Goal: Navigation & Orientation: Find specific page/section

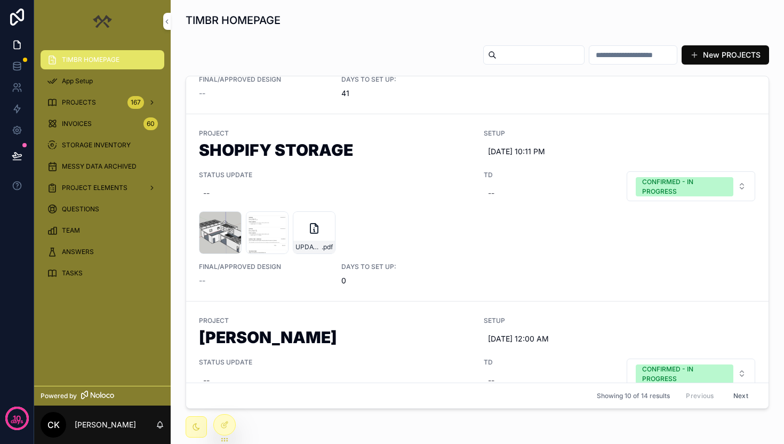
scroll to position [150, 0]
click at [393, 161] on h1 "SHOPIFY STORAGE" at bounding box center [335, 151] width 272 height 20
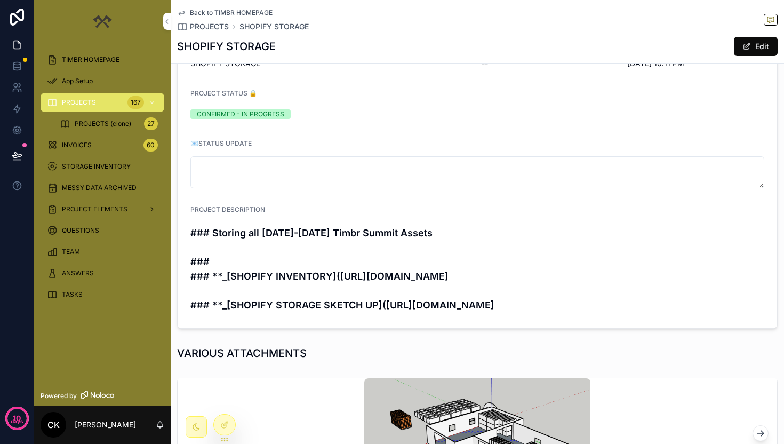
scroll to position [154, 0]
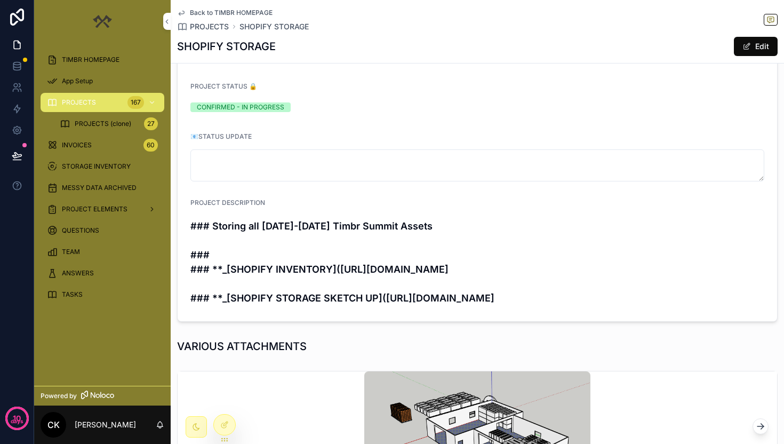
drag, startPoint x: 188, startPoint y: 228, endPoint x: 295, endPoint y: 343, distance: 157.4
click at [295, 321] on form "PROJECT SHOPIFY STORAGE TD -- S/U [DATE] 10:11 PM PROJECT STATUS 🔒 CONFIRMED - …" at bounding box center [478, 169] width 600 height 303
click at [341, 305] on h4 "### Storing all [DATE]-[DATE] Timbr Summit Assets ### ### **_[SHOPIFY INVENTORY…" at bounding box center [477, 262] width 574 height 86
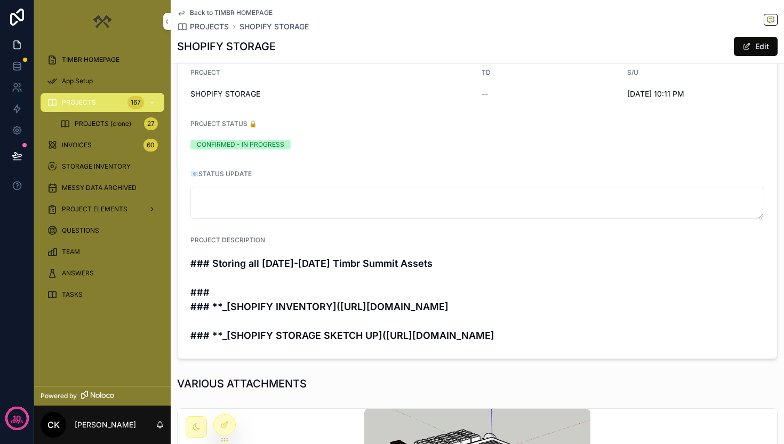
scroll to position [116, 0]
click at [134, 121] on div "PROJECTS (clone) 27" at bounding box center [109, 123] width 98 height 17
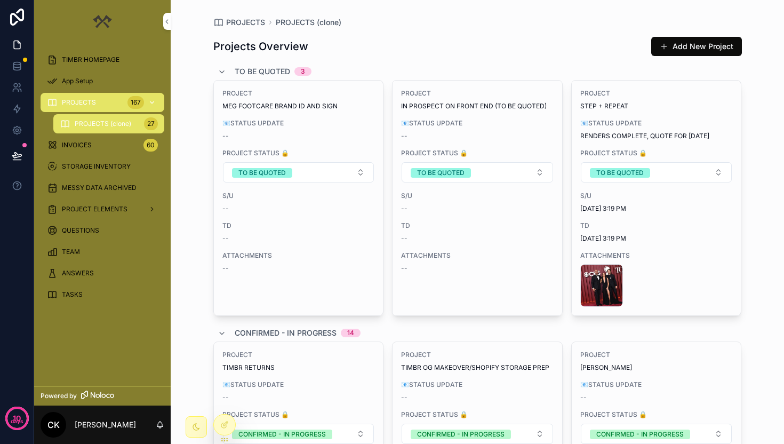
click at [123, 104] on div "PROJECTS 167" at bounding box center [102, 102] width 111 height 17
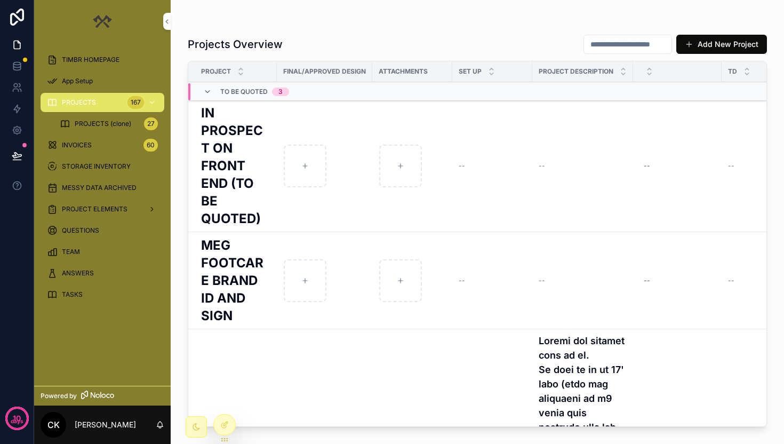
click at [102, 63] on span "TIMBR HOMEPAGE" at bounding box center [91, 59] width 58 height 9
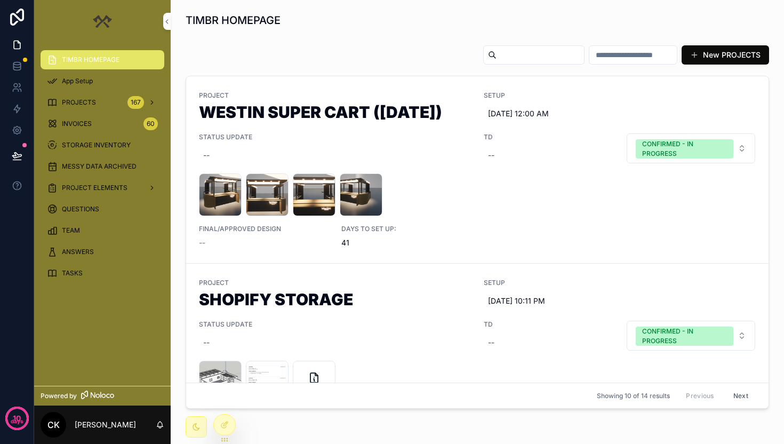
scroll to position [0, 502]
click at [707, 53] on button "New PROJECTS" at bounding box center [725, 54] width 87 height 19
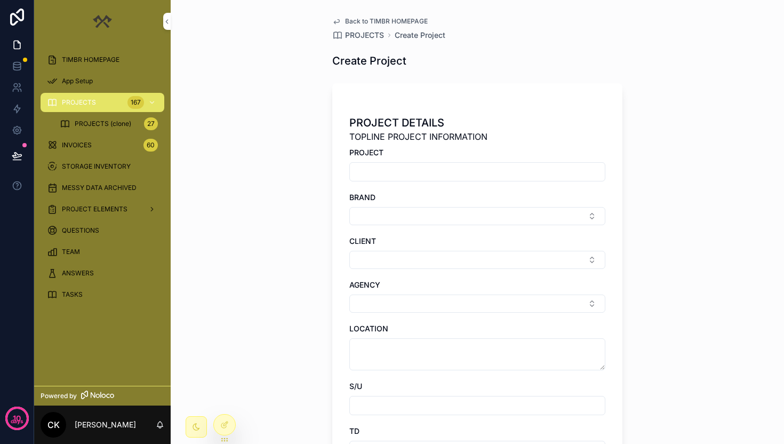
click at [402, 169] on input "scrollable content" at bounding box center [477, 171] width 255 height 15
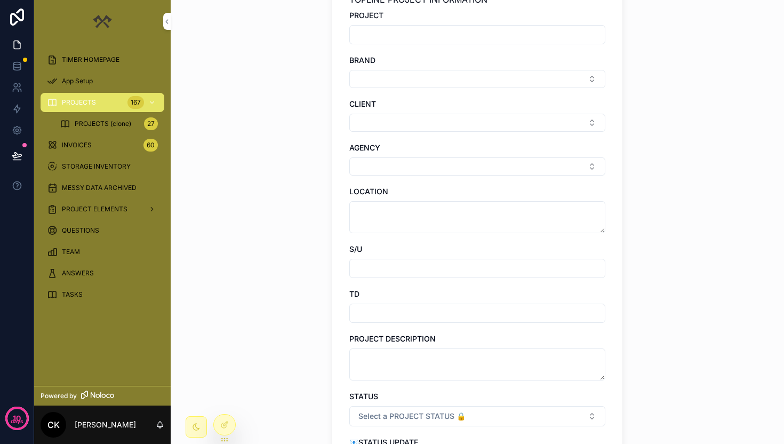
scroll to position [105, 0]
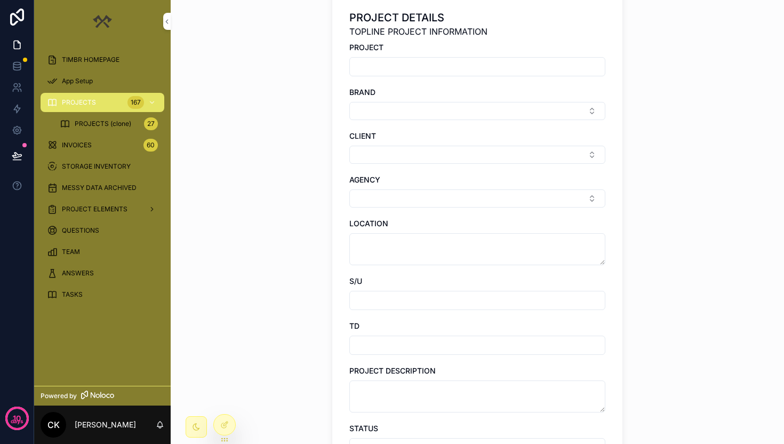
click at [100, 59] on span "TIMBR HOMEPAGE" at bounding box center [91, 59] width 58 height 9
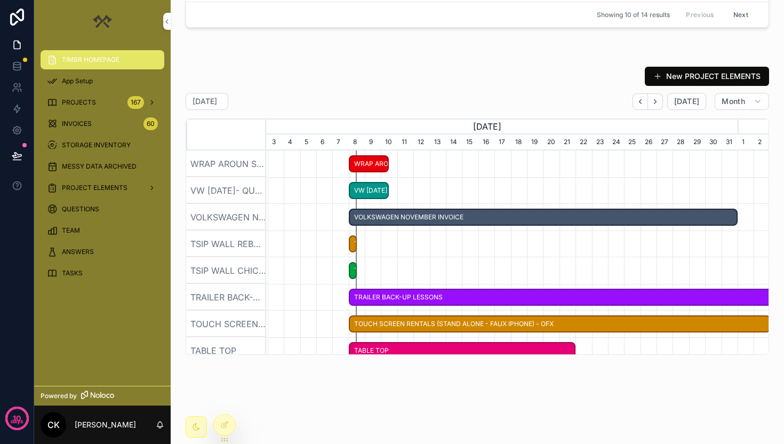
click at [367, 193] on span "VW [DATE]- QUOTE" at bounding box center [369, 191] width 38 height 18
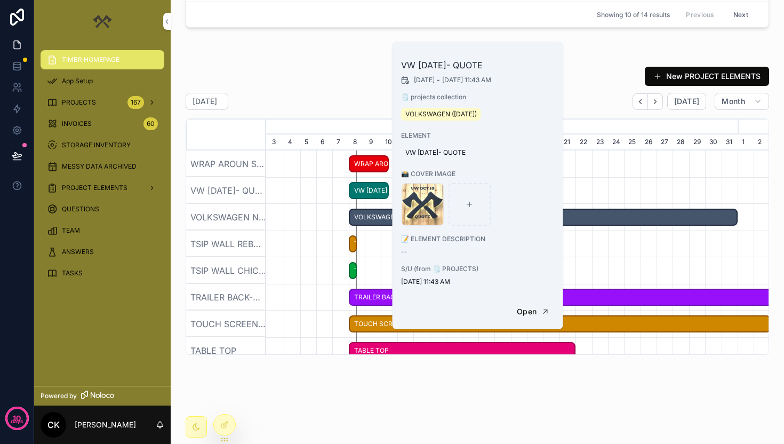
click at [373, 266] on div "scrollable content" at bounding box center [686, 270] width 1507 height 27
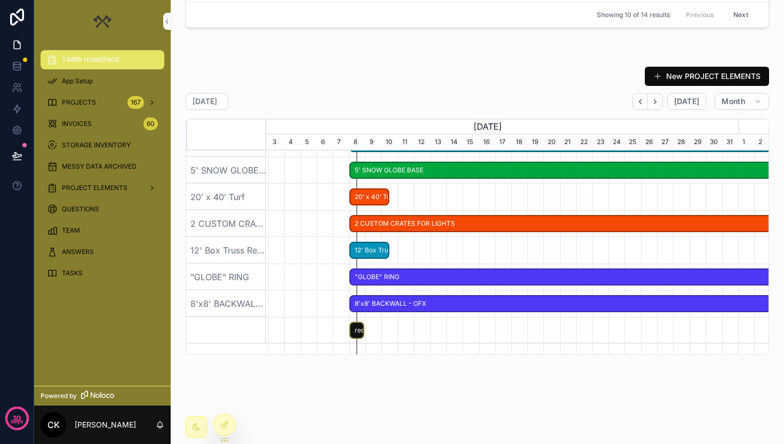
click at [116, 164] on span "MESSY DATA ARCHIVED" at bounding box center [99, 166] width 75 height 9
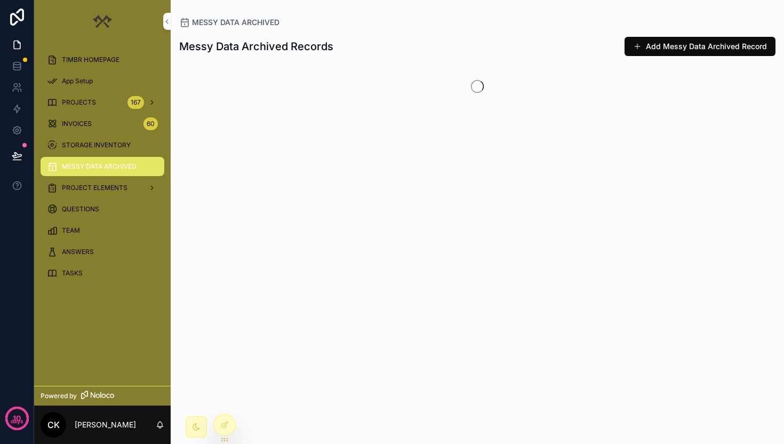
click at [104, 138] on div "STORAGE INVENTORY" at bounding box center [102, 145] width 111 height 17
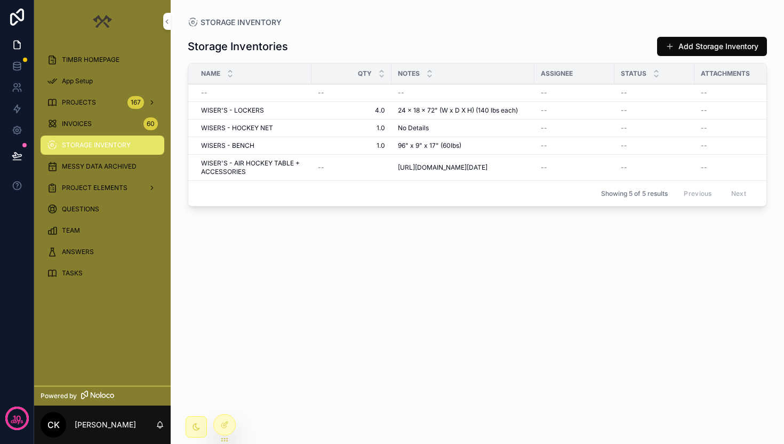
click at [103, 122] on div "INVOICES 60" at bounding box center [102, 123] width 111 height 17
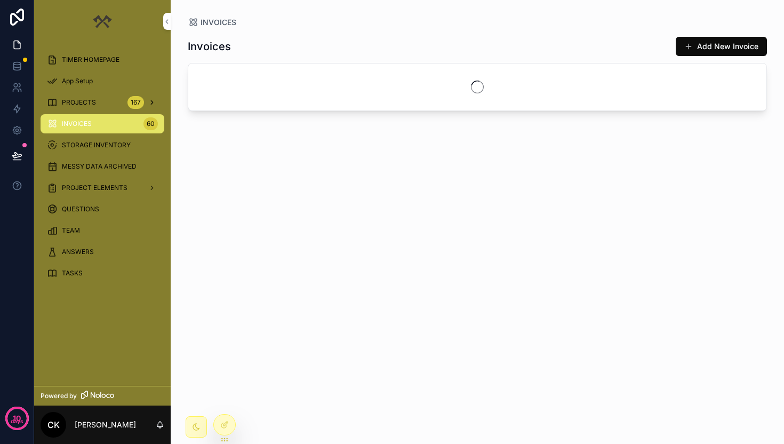
click at [118, 98] on div "PROJECTS 167" at bounding box center [102, 102] width 111 height 17
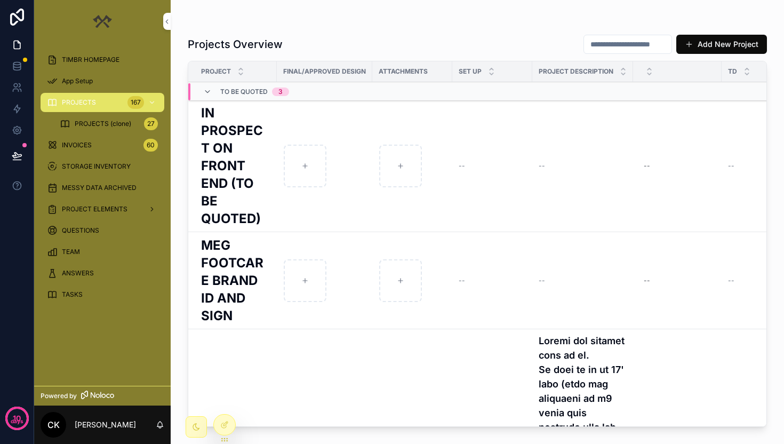
click at [97, 73] on div "App Setup" at bounding box center [102, 81] width 111 height 17
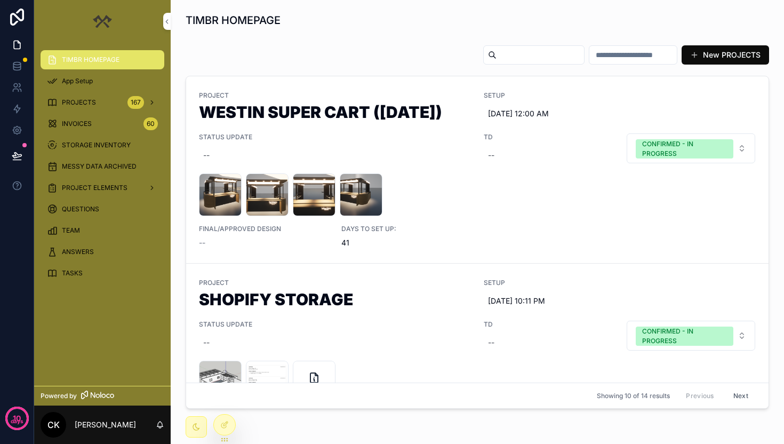
scroll to position [0, 502]
click at [103, 55] on div "TIMBR HOMEPAGE" at bounding box center [102, 59] width 111 height 17
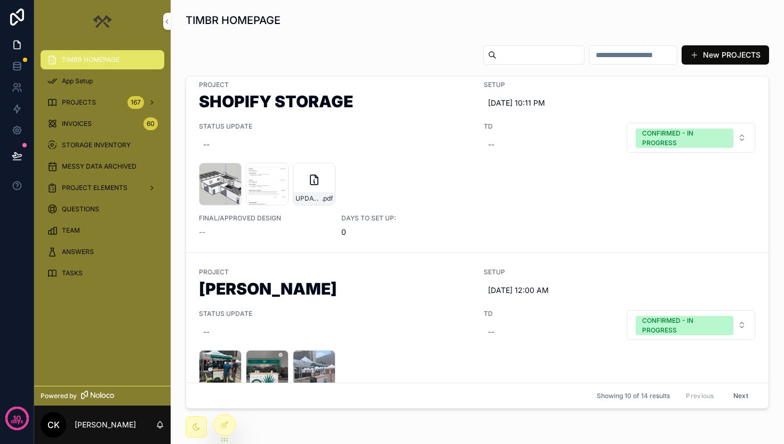
scroll to position [170, 0]
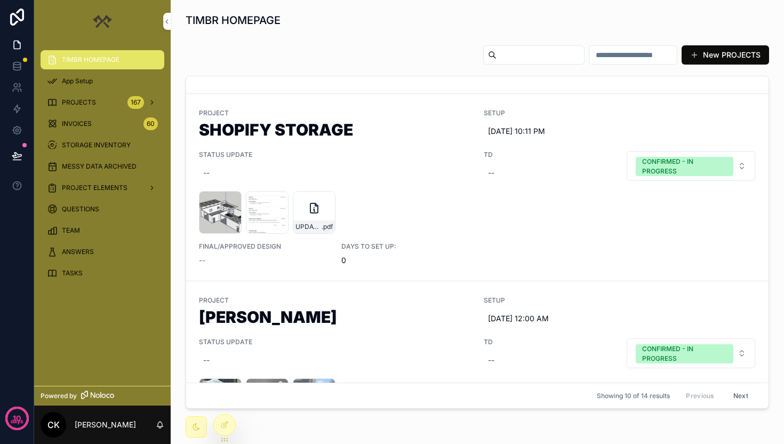
click at [92, 78] on span "App Setup" at bounding box center [77, 81] width 31 height 9
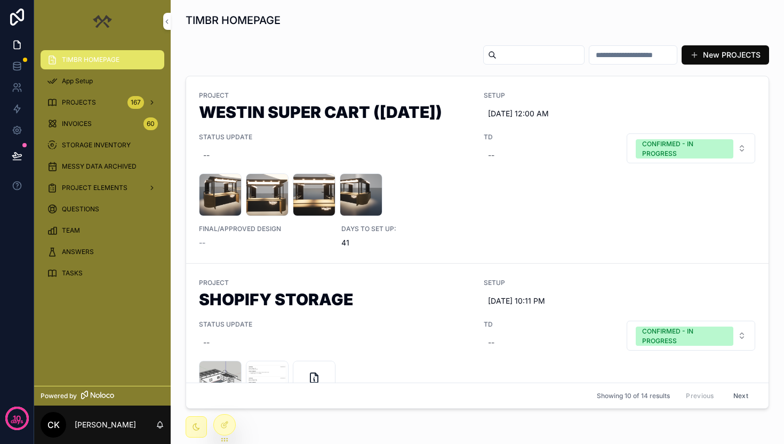
scroll to position [0, 502]
click at [98, 71] on link "App Setup" at bounding box center [103, 80] width 124 height 19
click at [89, 97] on div "PROJECTS 167" at bounding box center [102, 102] width 111 height 17
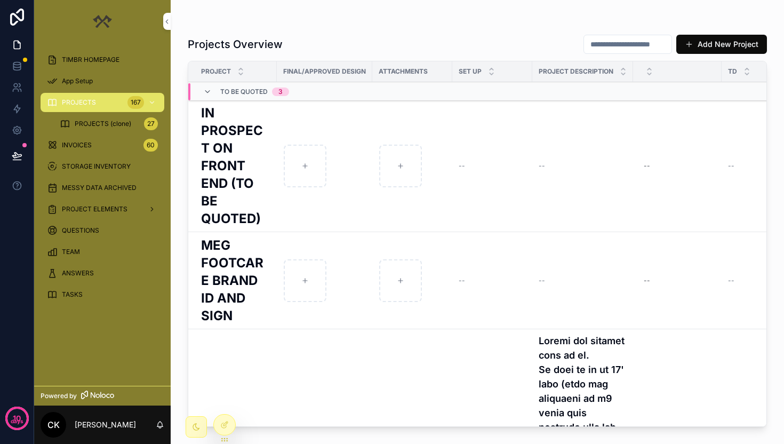
click at [102, 122] on span "PROJECTS (clone)" at bounding box center [103, 123] width 57 height 9
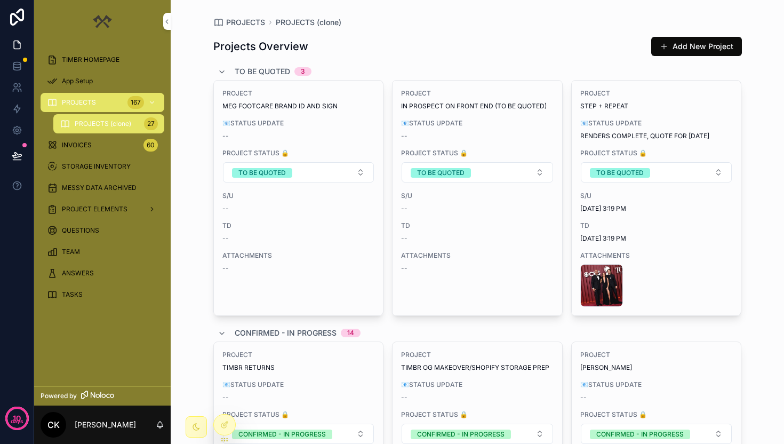
click at [98, 153] on div "INVOICES 60" at bounding box center [102, 145] width 111 height 17
